Goal: Task Accomplishment & Management: Complete application form

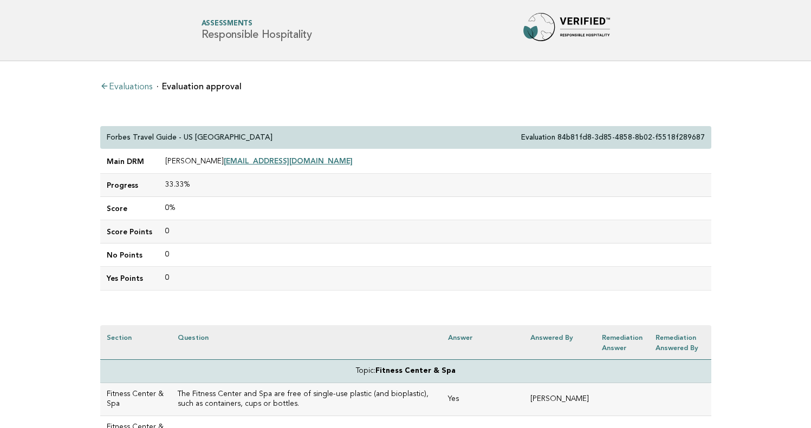
click at [144, 85] on link "Evaluations" at bounding box center [126, 87] width 52 height 9
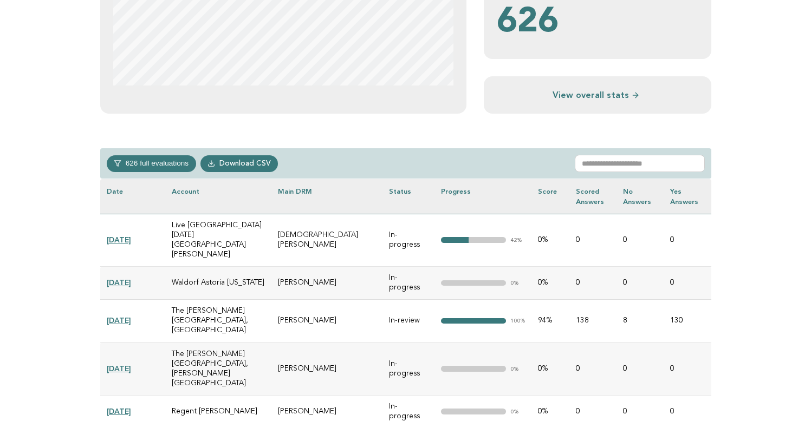
scroll to position [417, 0]
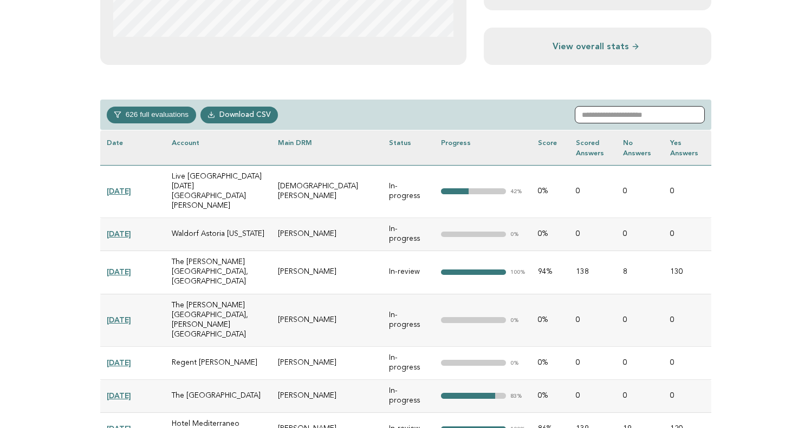
click at [637, 113] on input "text" at bounding box center [639, 114] width 130 height 17
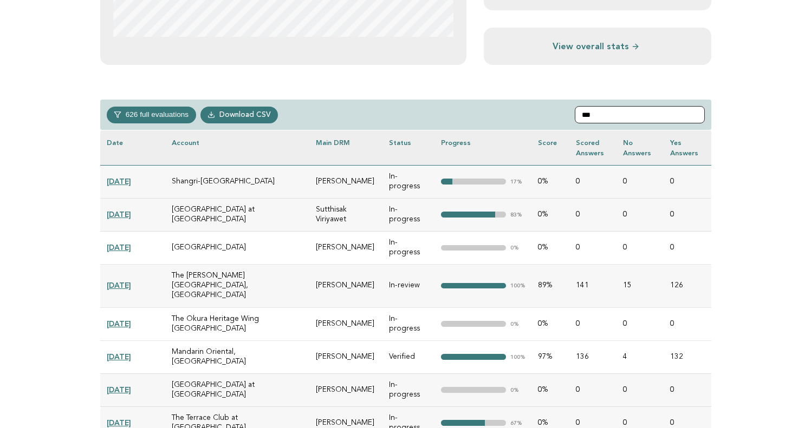
scroll to position [341, 0]
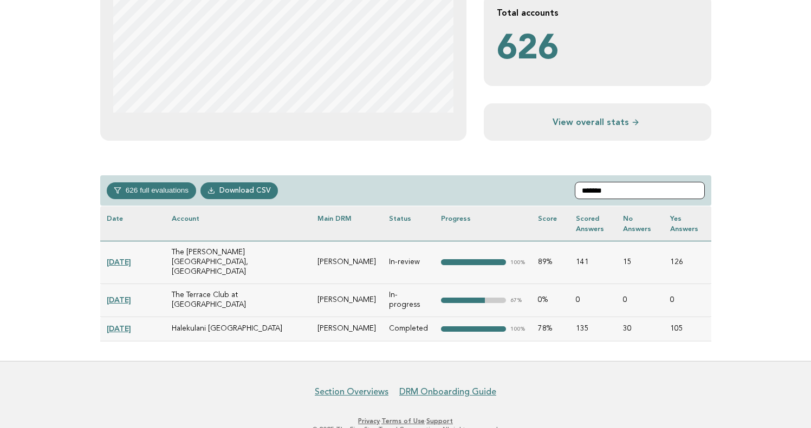
type input "*******"
drag, startPoint x: 637, startPoint y: 113, endPoint x: 130, endPoint y: 251, distance: 524.7
click at [130, 258] on link "[DATE]" at bounding box center [119, 262] width 24 height 9
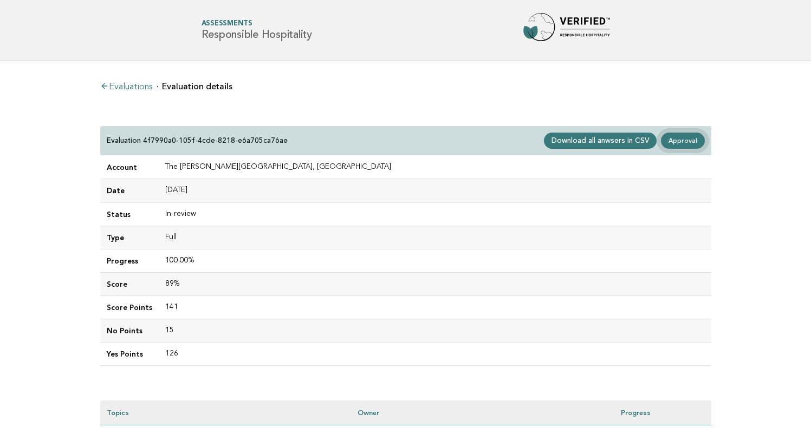
click at [684, 140] on link "Approval" at bounding box center [682, 141] width 43 height 16
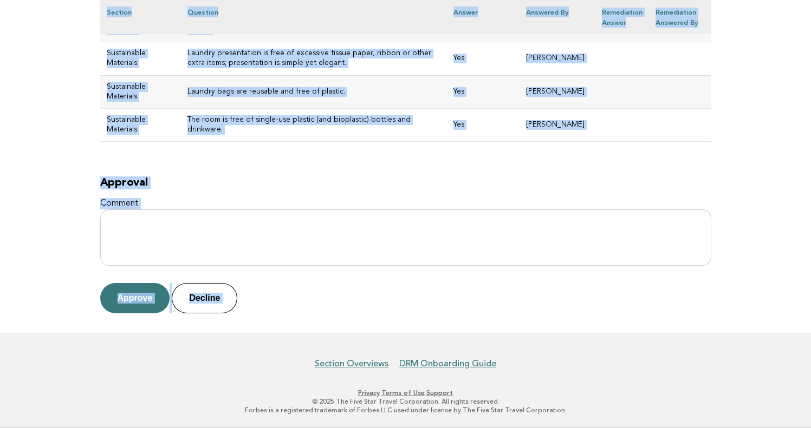
scroll to position [5655, 0]
drag, startPoint x: 108, startPoint y: 134, endPoint x: 323, endPoint y: 161, distance: 217.2
copy div "The Ritz-Carlton, Okinawa Evaluation 4f7990a0-105f-4cde-8218-e6a705ca76ae Main …"
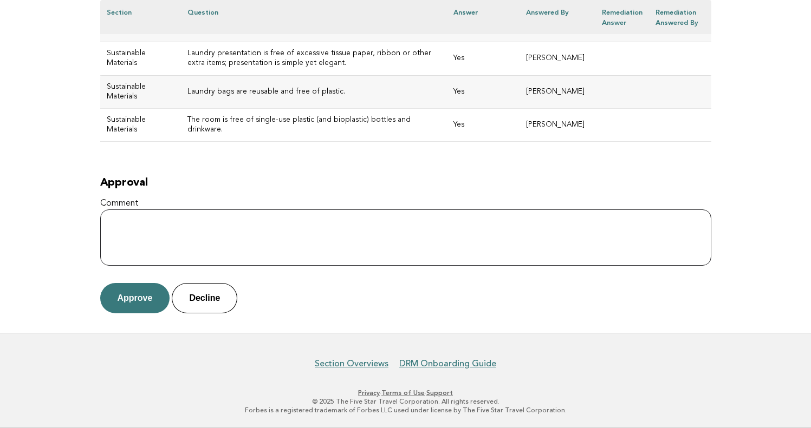
click at [308, 224] on textarea "Comment" at bounding box center [405, 238] width 611 height 56
click at [133, 302] on button "Approve" at bounding box center [135, 298] width 70 height 30
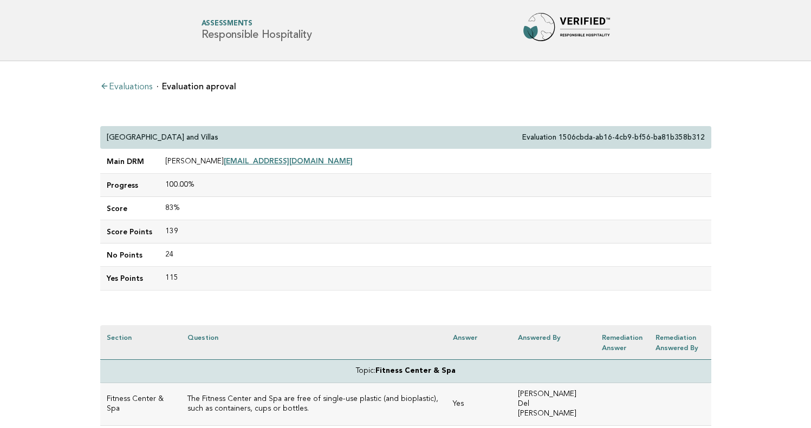
click at [334, 157] on td "Prashant Katiyar pkatiyar@wymara.com" at bounding box center [435, 161] width 552 height 24
drag, startPoint x: 197, startPoint y: 140, endPoint x: 99, endPoint y: 136, distance: 98.1
copy p "[GEOGRAPHIC_DATA] and Villas"
click at [249, 138] on div "Wymara Resort and Villas Evaluation 1506cbda-ab16-4cb9-bf56-ba81b358b312" at bounding box center [405, 137] width 611 height 23
